Goal: Task Accomplishment & Management: Manage account settings

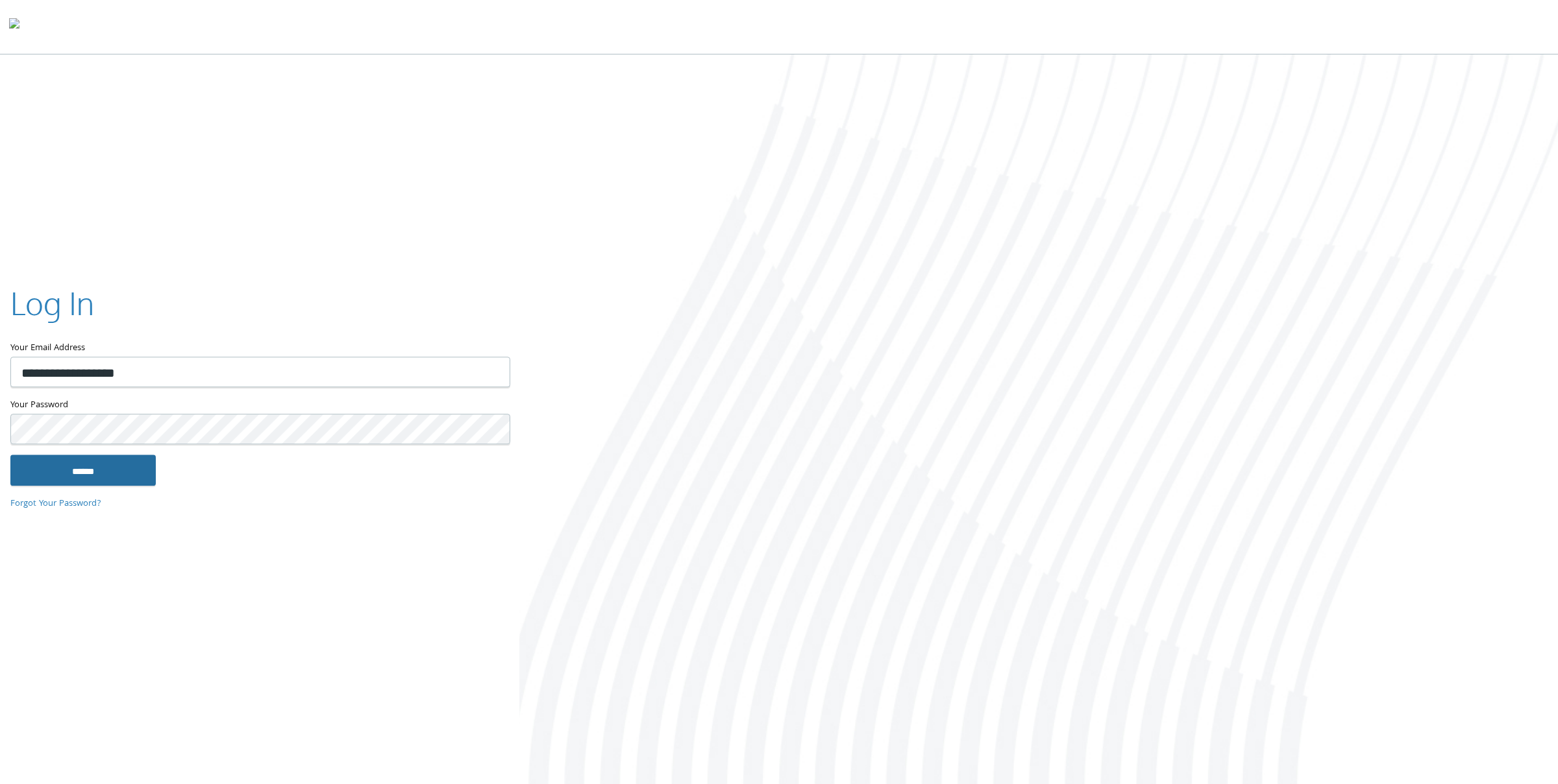
type input "**********"
click at [98, 479] on input "******" at bounding box center [83, 470] width 146 height 31
type input "**********"
click at [103, 474] on input "******" at bounding box center [83, 470] width 146 height 31
